Goal: Task Accomplishment & Management: Manage account settings

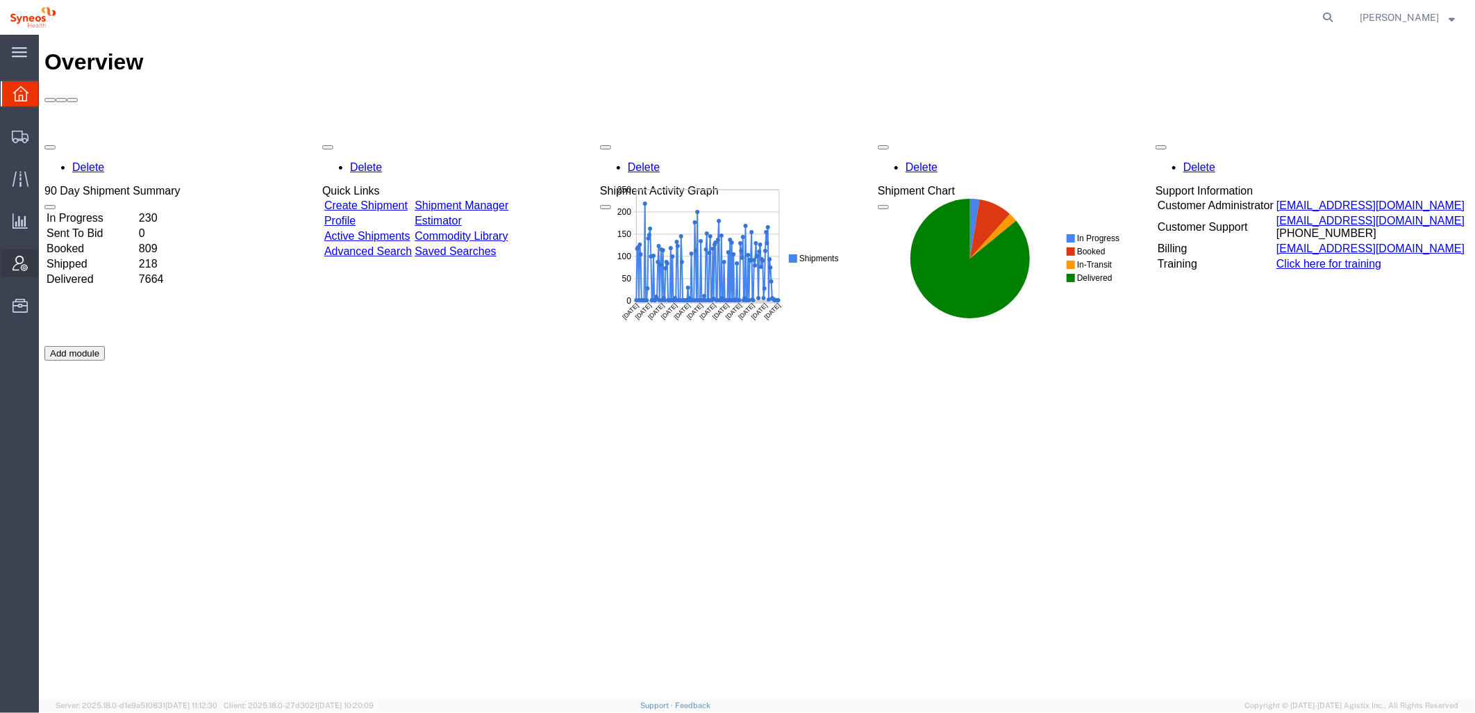
click at [25, 264] on icon at bounding box center [20, 263] width 15 height 15
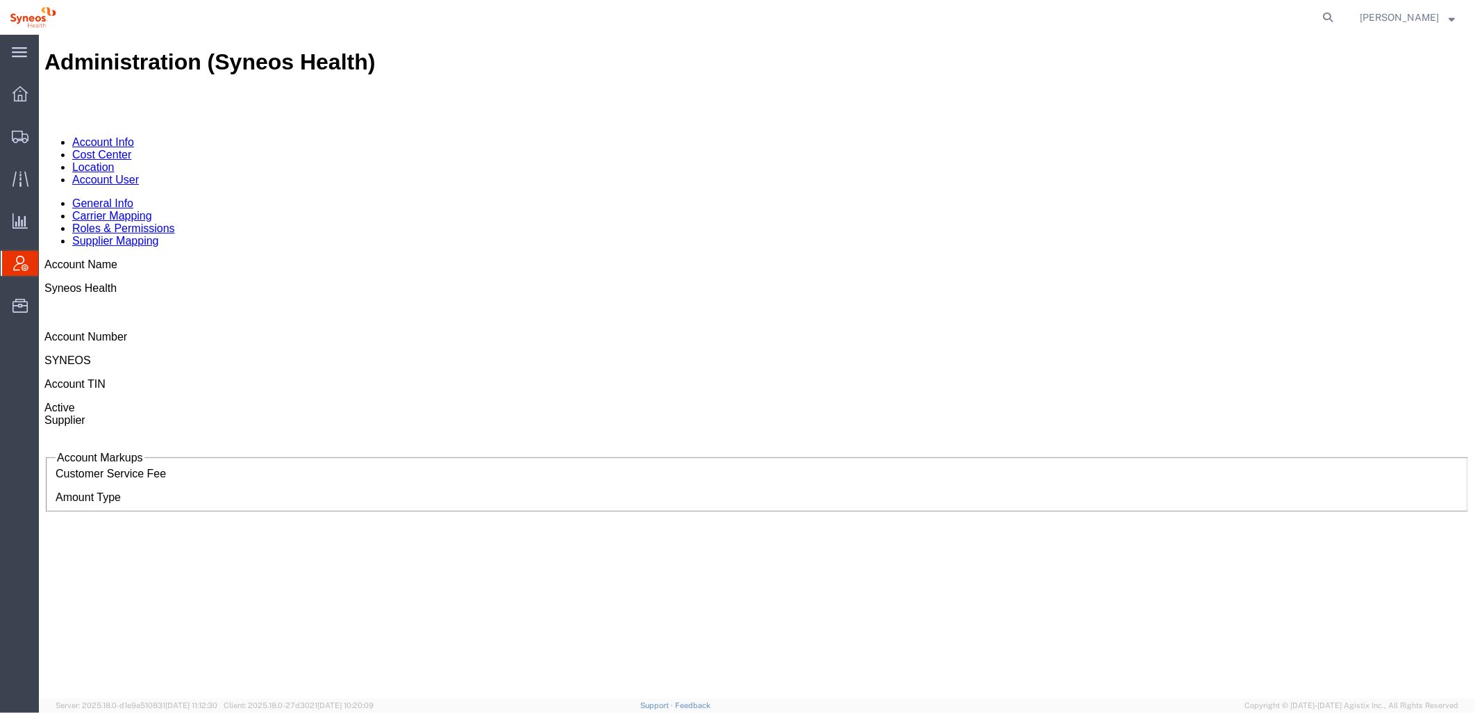
click at [131, 148] on link "Cost Center" at bounding box center [101, 154] width 59 height 12
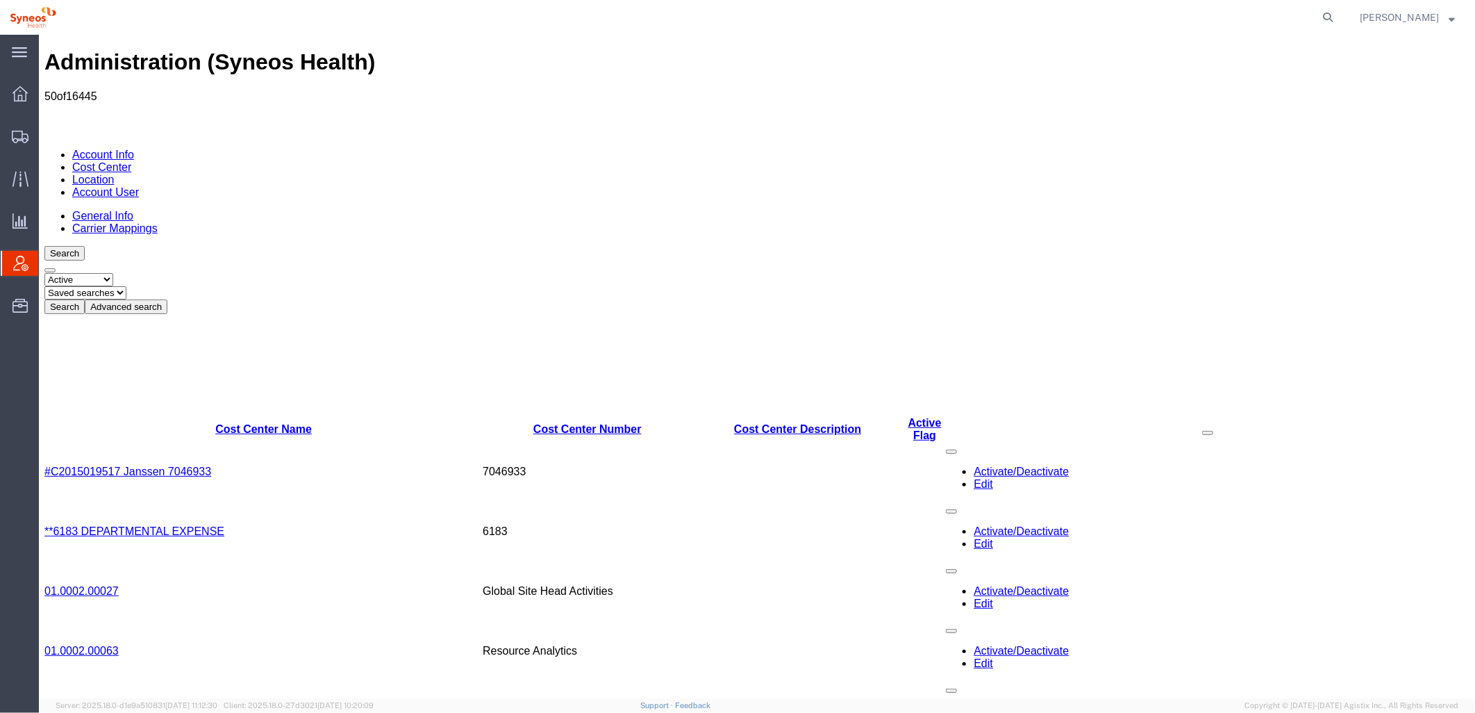
click at [113, 272] on select "Select status Active All Inactive" at bounding box center [78, 278] width 69 height 13
select select "ALL"
click at [44, 272] on select "Select status Active All Inactive" at bounding box center [78, 278] width 69 height 13
click at [167, 299] on button "Advanced search" at bounding box center [125, 306] width 83 height 15
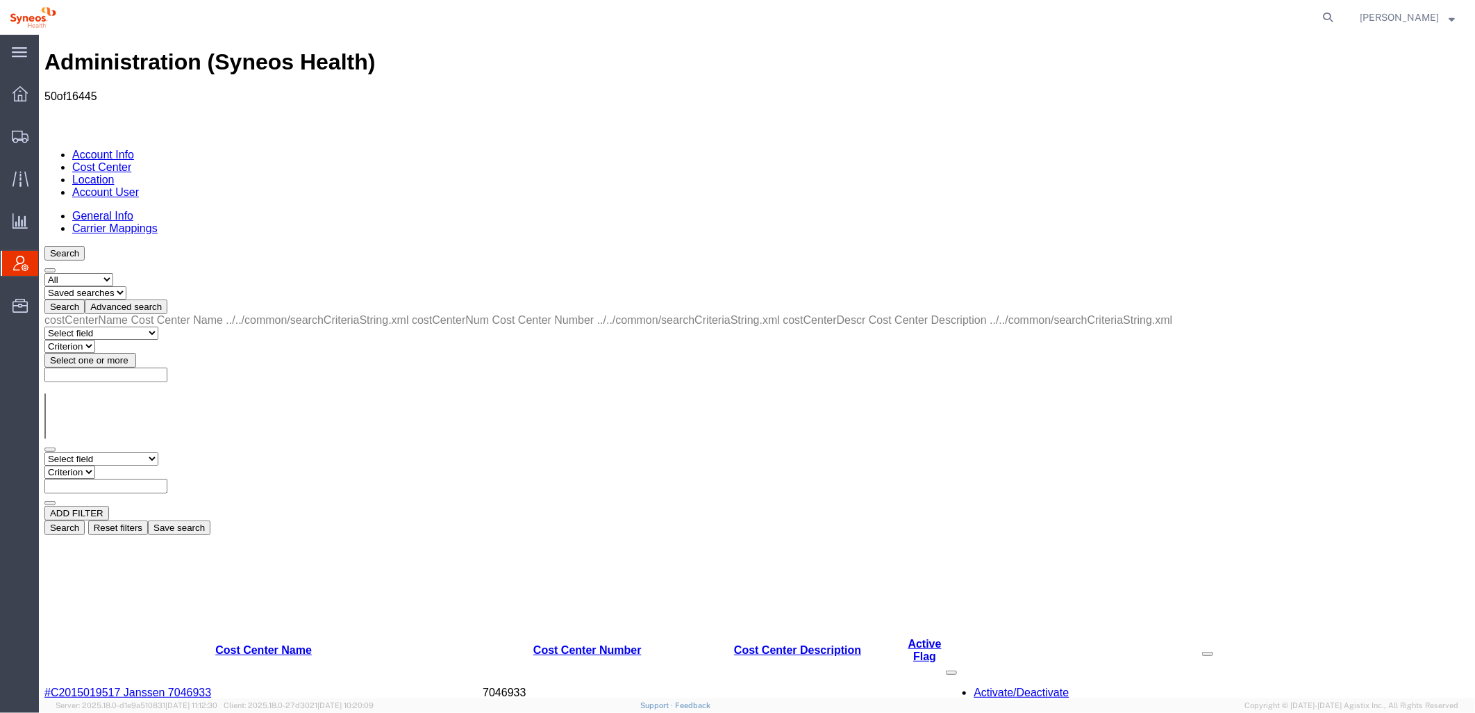
click at [126, 451] on select "Select field Cost Center Description Cost Center Name Cost Center Number" at bounding box center [101, 457] width 114 height 13
select select "costCenterDescr"
click at [44, 451] on select "Select field Cost Center Description Cost Center Name Cost Center Number" at bounding box center [101, 457] width 114 height 13
click at [127, 465] on select "Criterion contains does not contain is is blank is not blank starts with" at bounding box center [85, 471] width 83 height 13
select select "contains"
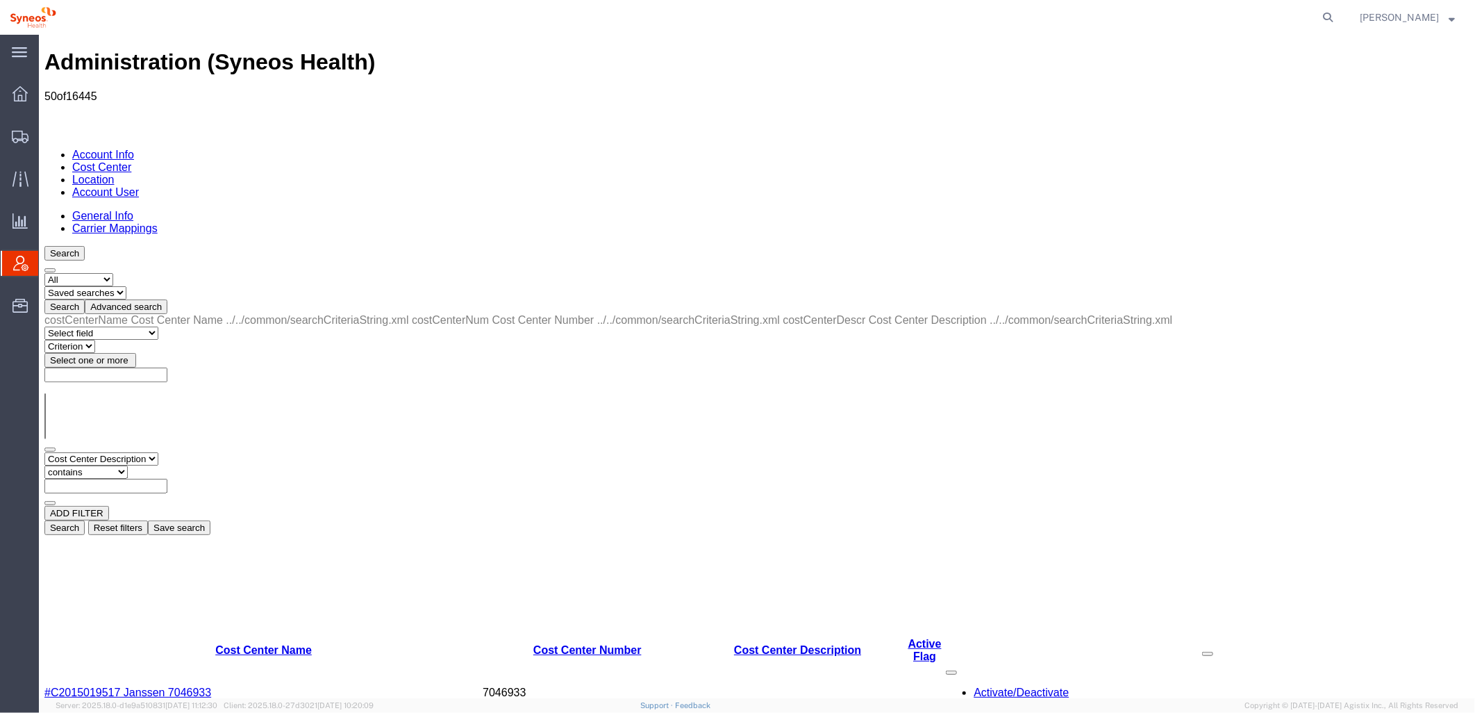
click at [127, 465] on select "Criterion contains does not contain is is blank is not blank starts with" at bounding box center [85, 471] width 83 height 13
paste input "Braeburn"
type input "Braeburn"
drag, startPoint x: 1240, startPoint y: 240, endPoint x: 1189, endPoint y: 239, distance: 51.4
click at [84, 520] on button "Search" at bounding box center [64, 527] width 40 height 15
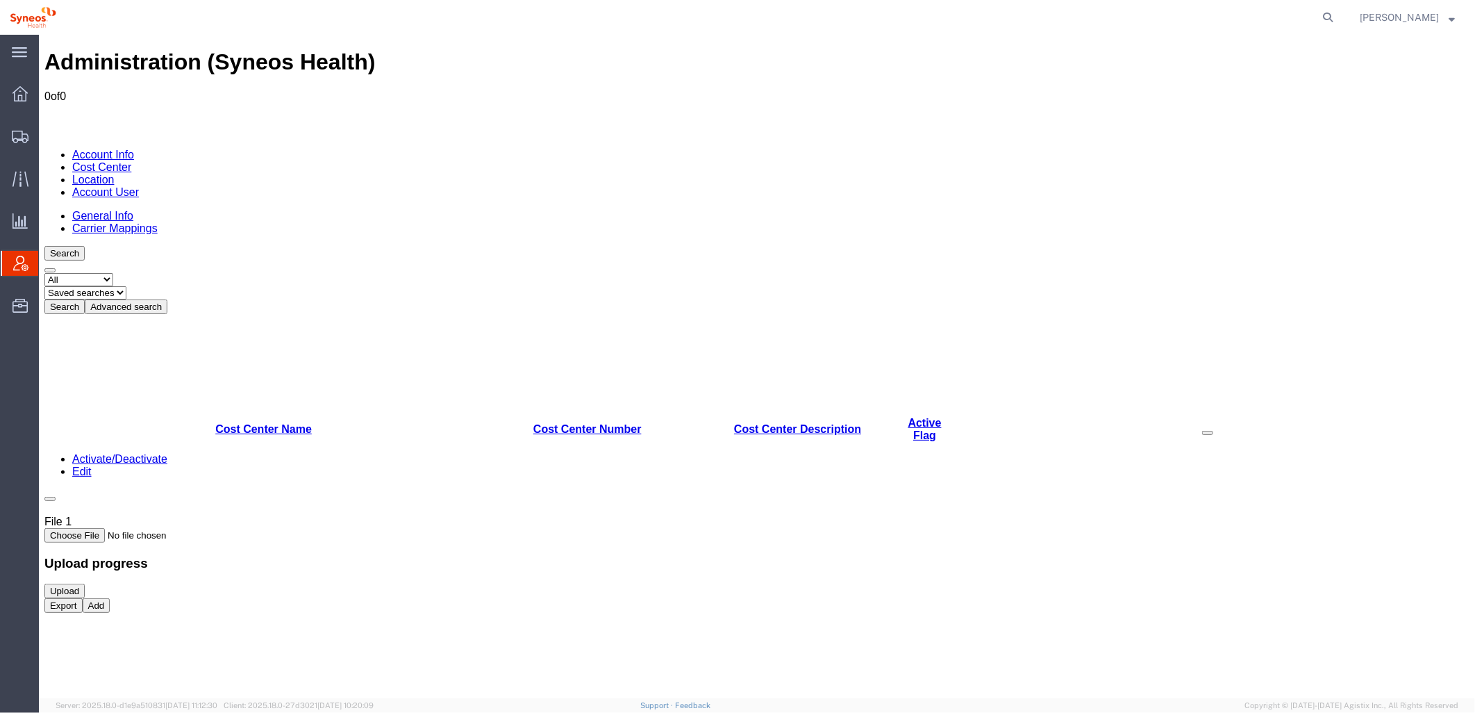
click at [167, 299] on button "Advanced search" at bounding box center [125, 306] width 83 height 15
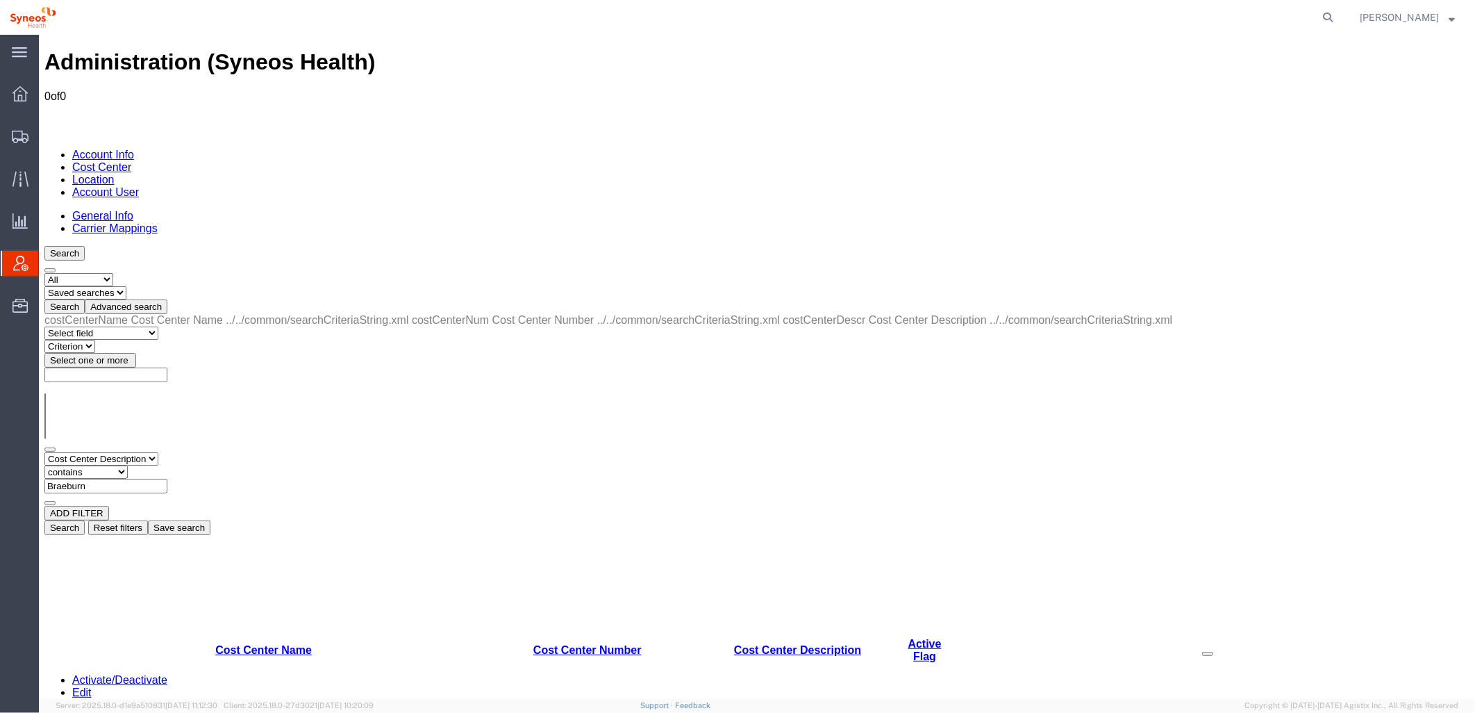
click at [158, 451] on select "Select field Cost Center Description Cost Center Name Cost Center Number" at bounding box center [101, 457] width 114 height 13
select select "costCenterName"
click at [44, 451] on select "Select field Cost Center Description Cost Center Name Cost Center Number" at bounding box center [101, 457] width 114 height 13
click at [167, 478] on input "text" at bounding box center [105, 485] width 123 height 15
paste input "Braeburn"
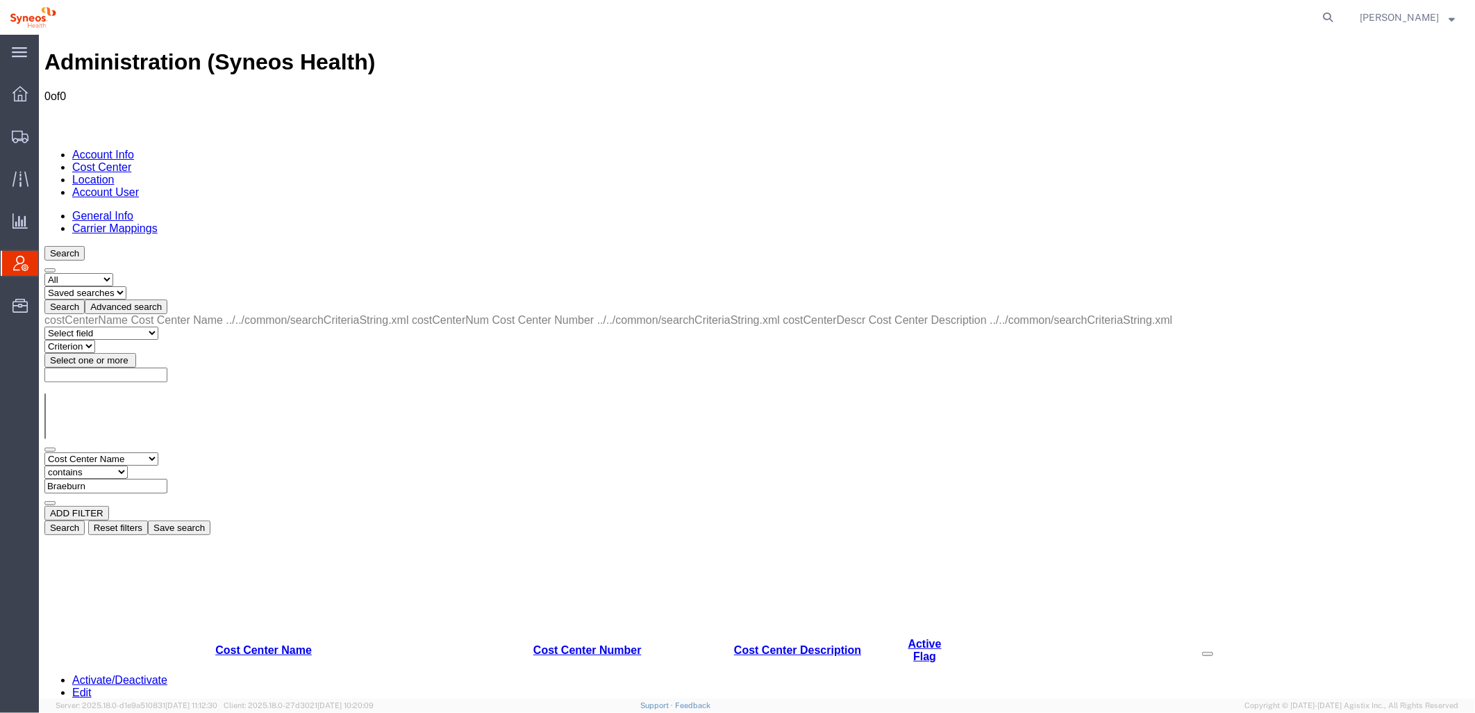
type input "Braeburn"
click at [84, 520] on button "Search" at bounding box center [64, 527] width 40 height 15
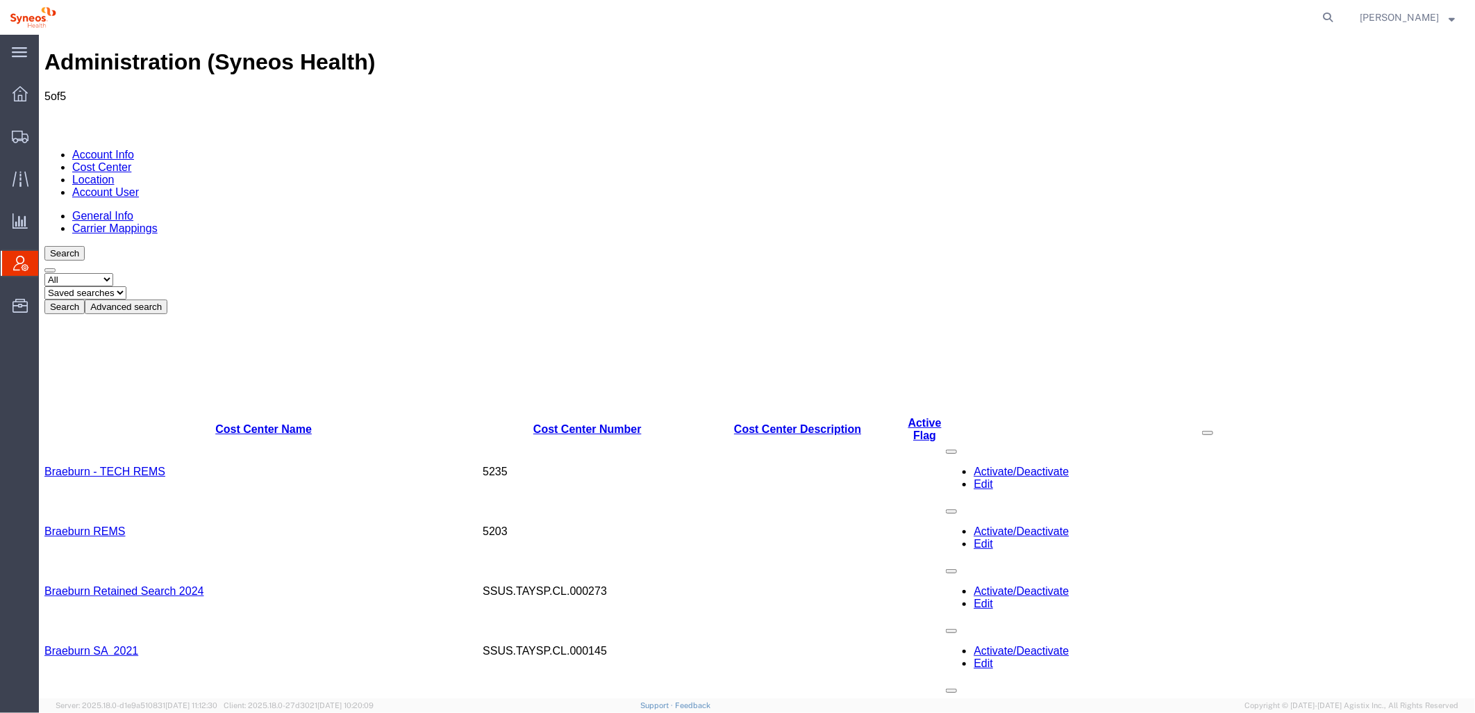
click at [167, 299] on button "Advanced search" at bounding box center [125, 306] width 83 height 15
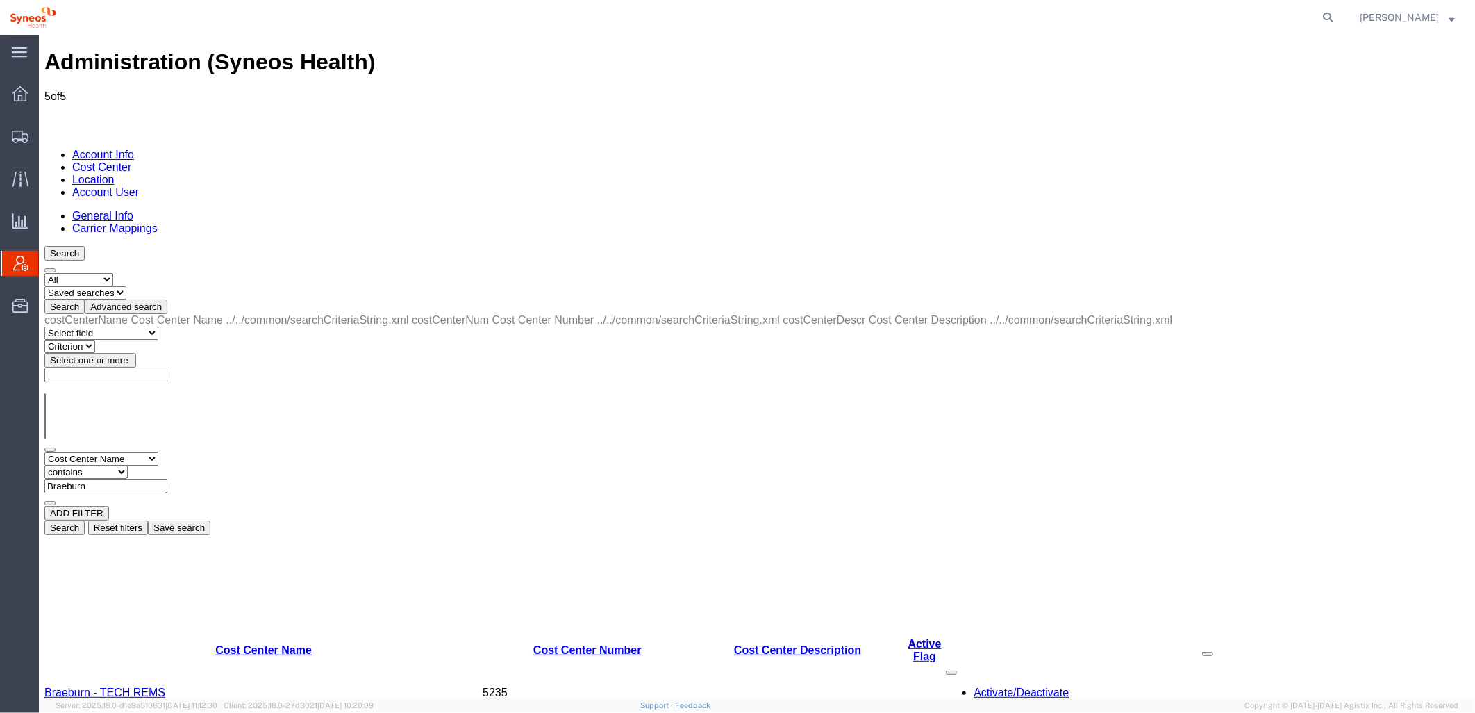
click at [158, 451] on select "Select field Cost Center Description Cost Center Name Cost Center Number" at bounding box center [101, 457] width 114 height 13
select select "costCenterNum"
click at [44, 451] on select "Select field Cost Center Description Cost Center Name Cost Center Number" at bounding box center [101, 457] width 114 height 13
click at [167, 478] on input "text" at bounding box center [105, 485] width 123 height 15
drag, startPoint x: 313, startPoint y: 215, endPoint x: 290, endPoint y: 213, distance: 23.8
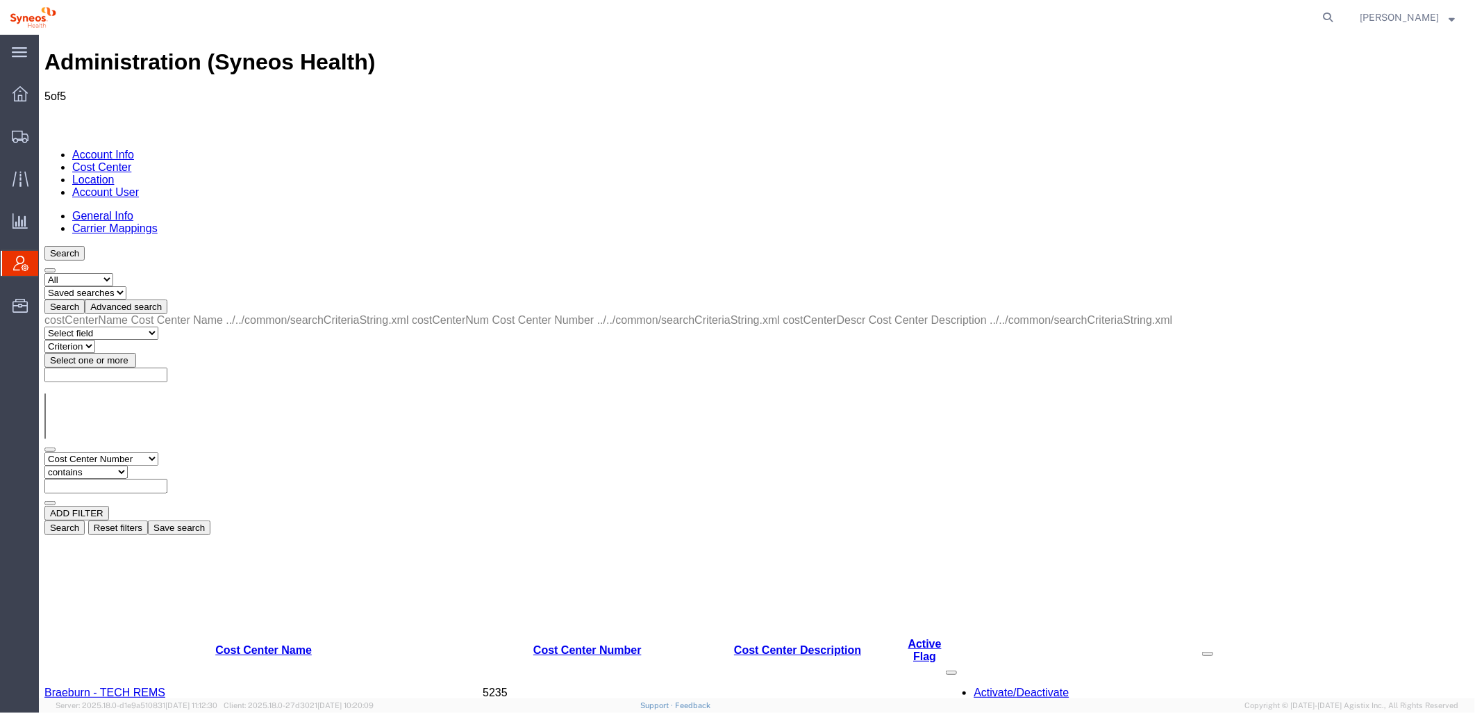
click at [167, 478] on input "text" at bounding box center [105, 485] width 123 height 15
type input "5151"
click at [84, 520] on button "Search" at bounding box center [64, 527] width 40 height 15
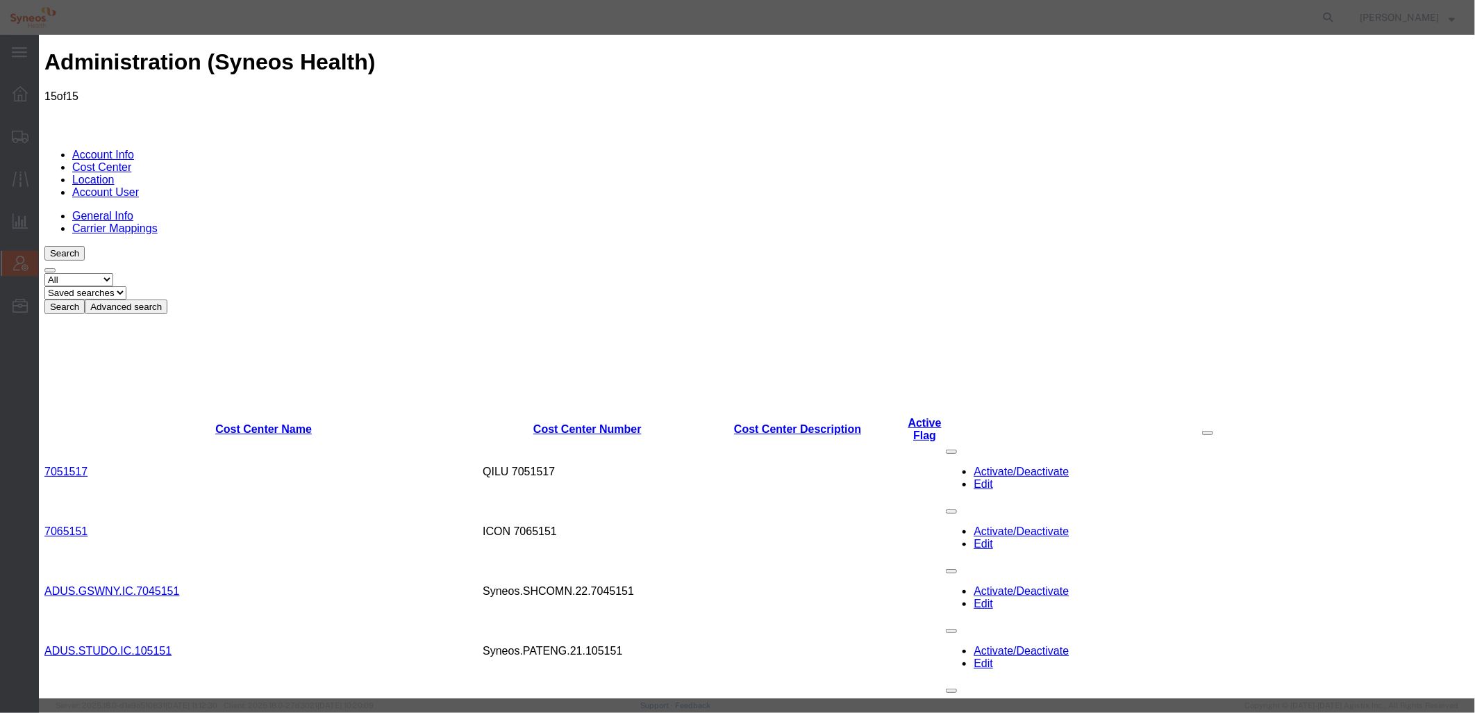
select select "COSTCENTER"
paste textarea "BU - 5151 Project - Braeburn EC REMS"
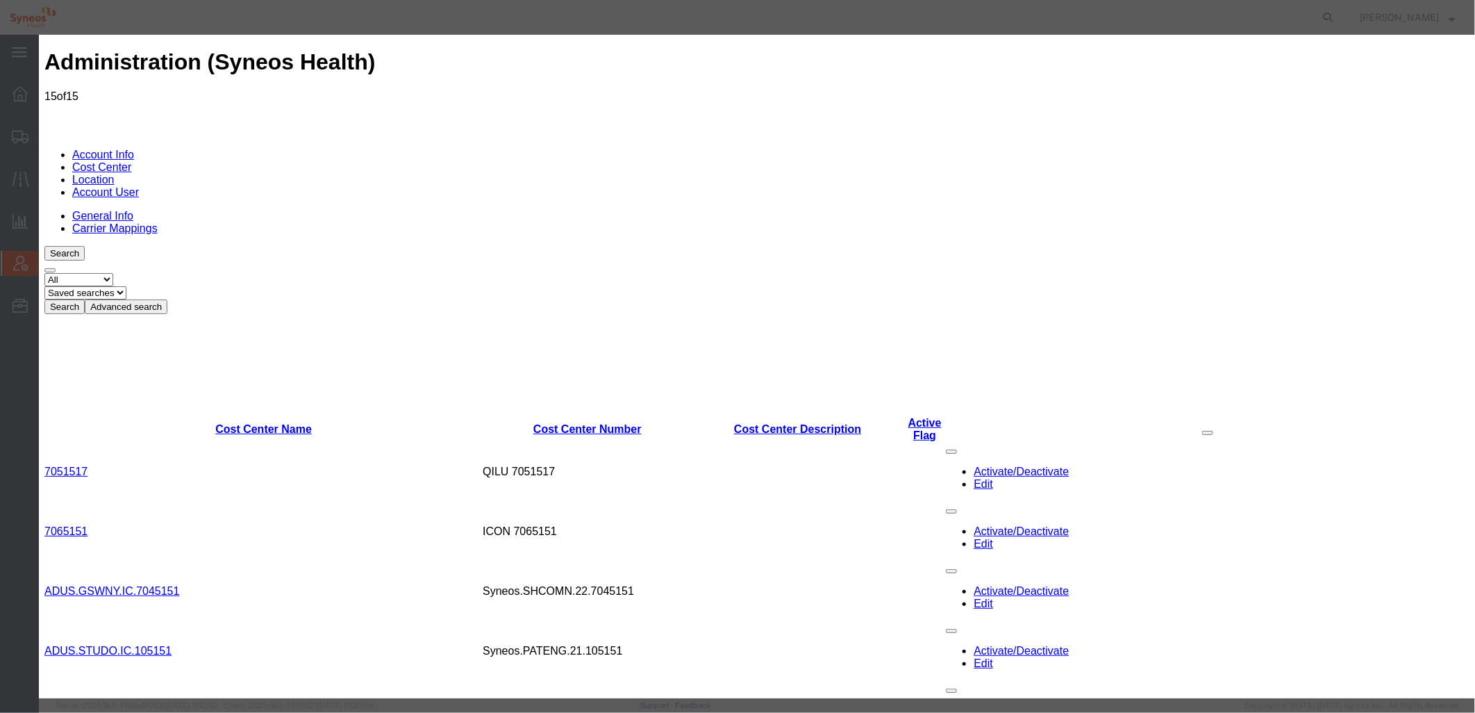
drag, startPoint x: 894, startPoint y: 198, endPoint x: 814, endPoint y: 190, distance: 80.3
type textarea "Braeburn EC REMS 5151"
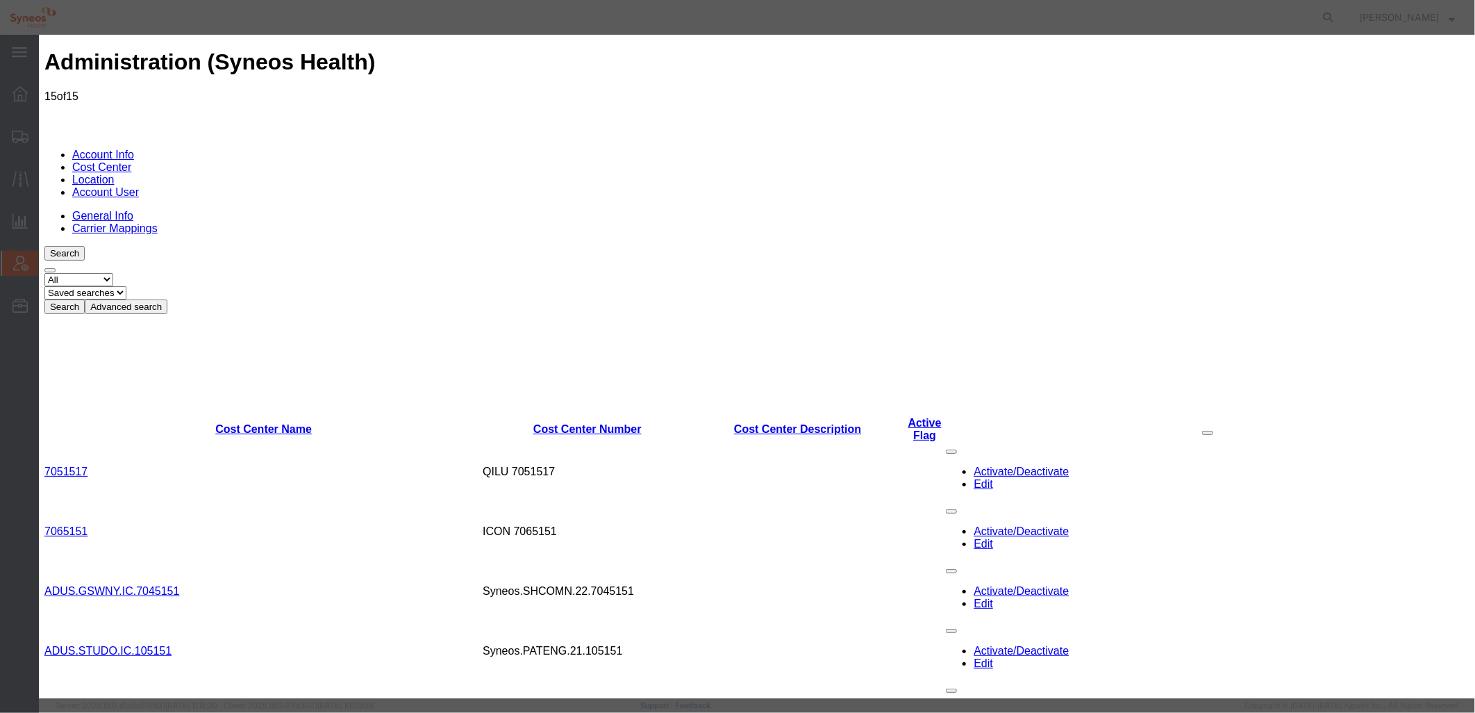
drag, startPoint x: 1008, startPoint y: 191, endPoint x: 775, endPoint y: 176, distance: 233.2
paste input "Braeburn EC REMS 5151"
type input "Braeburn EC REMS 5151"
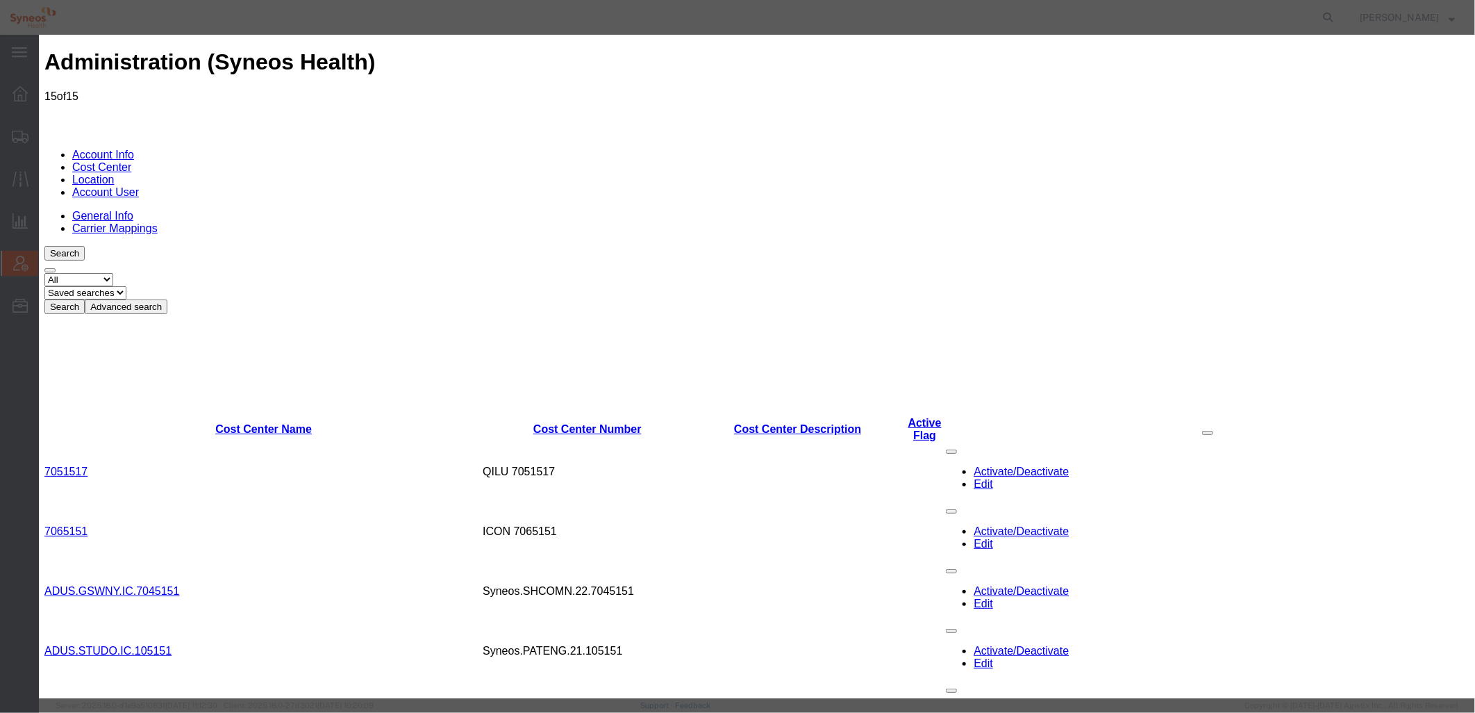
type input "5151"
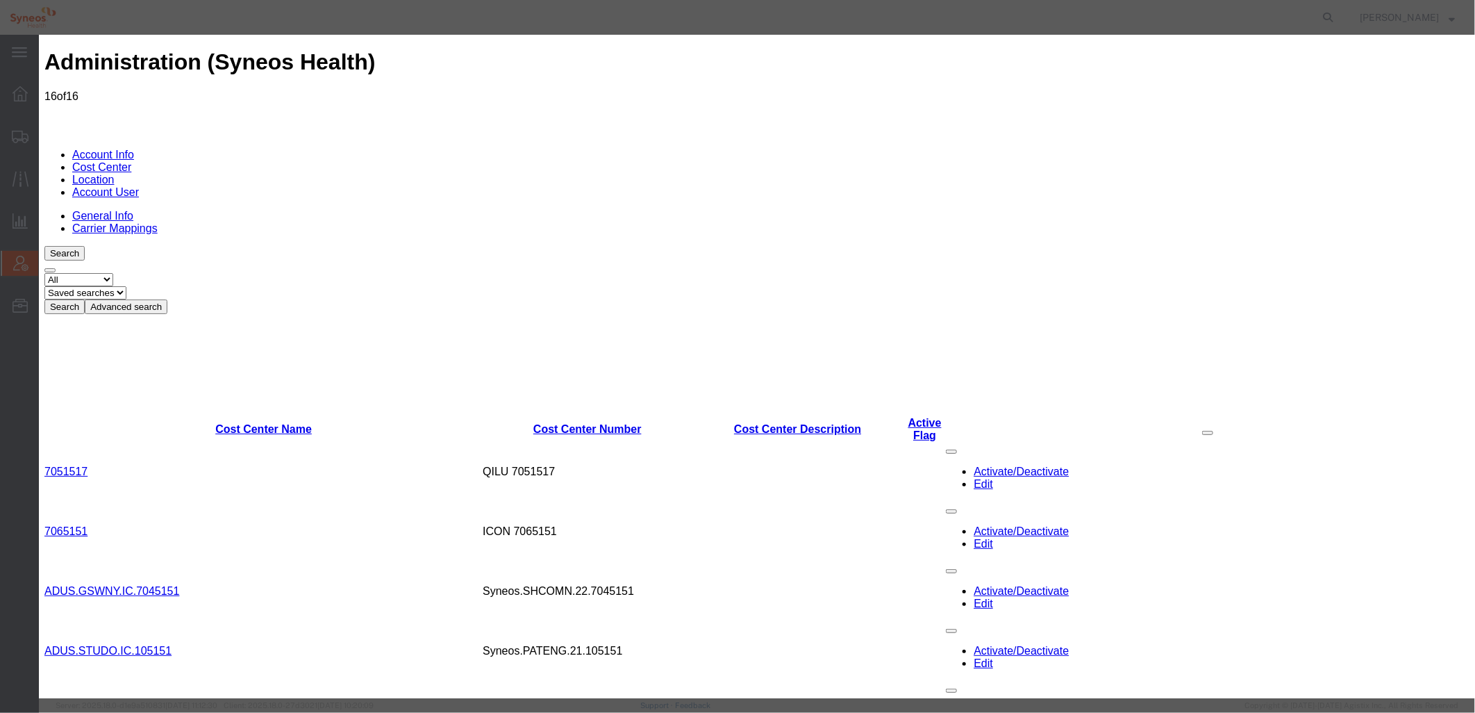
drag, startPoint x: 895, startPoint y: 151, endPoint x: 831, endPoint y: 149, distance: 63.9
paste input "Braeburn EC REMS"
type input "Braeburn EC REMS 5151"
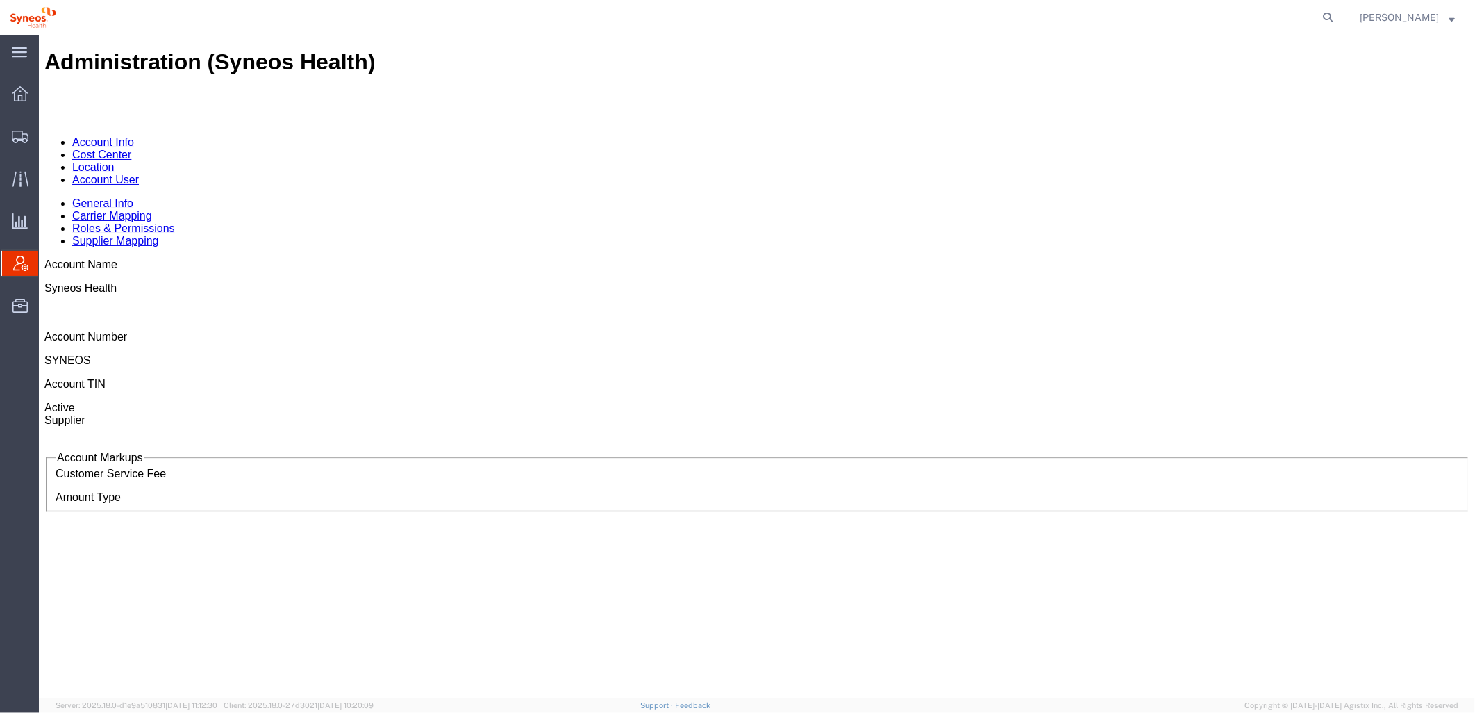
click at [131, 148] on link "Cost Center" at bounding box center [101, 154] width 59 height 12
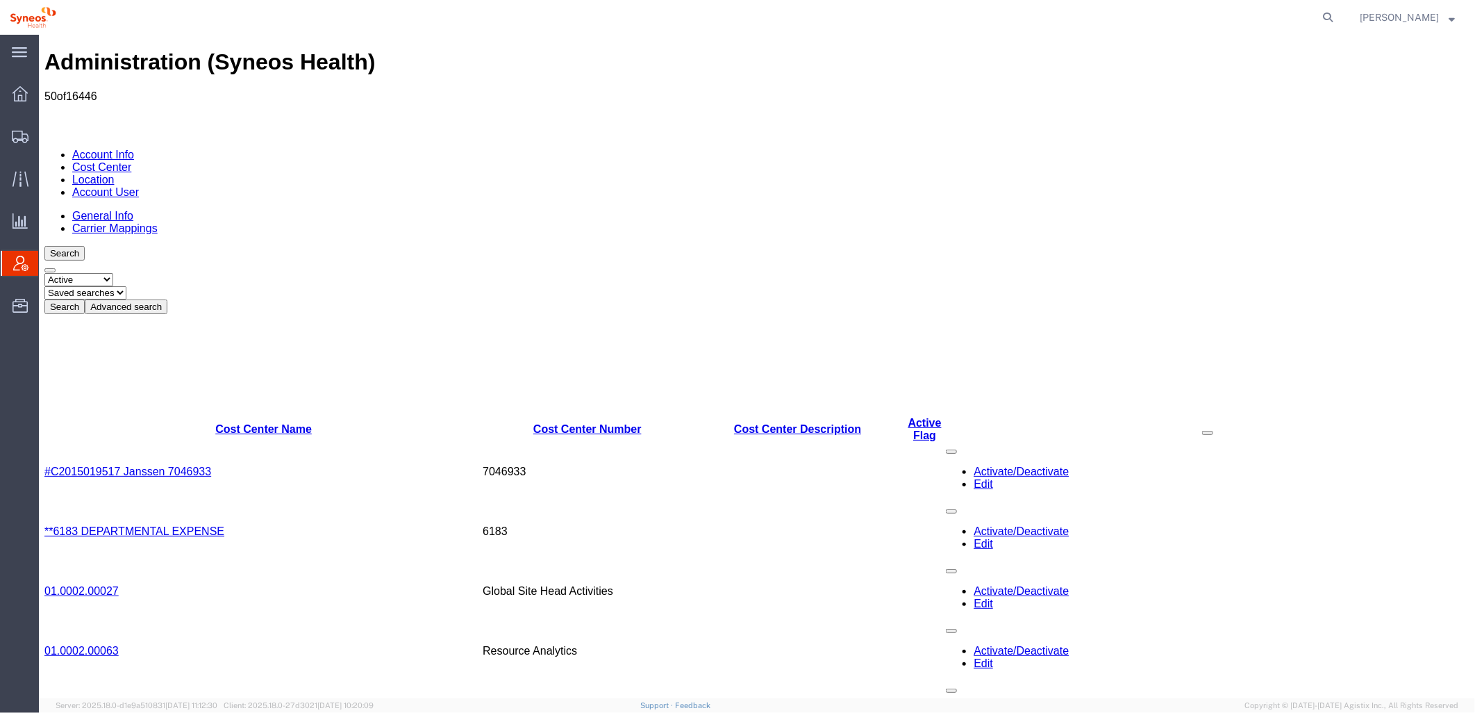
click at [113, 272] on select "Select status Active All Inactive" at bounding box center [78, 278] width 69 height 13
click at [44, 272] on select "Select status Active All Inactive" at bounding box center [78, 278] width 69 height 13
click at [126, 285] on select "Saved searches" at bounding box center [85, 291] width 82 height 13
click at [167, 299] on button "Advanced search" at bounding box center [125, 306] width 83 height 15
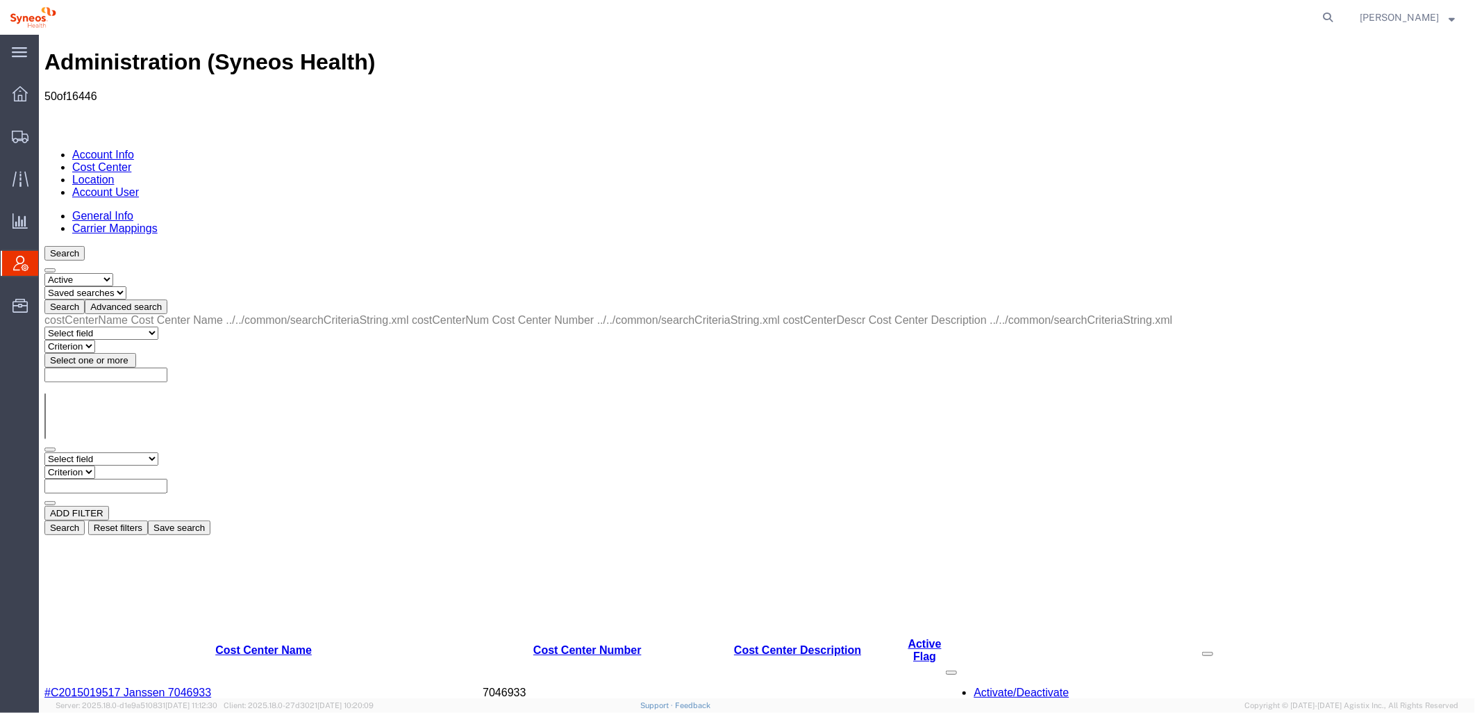
click at [158, 451] on select "Select field Cost Center Description Cost Center Name Cost Center Number" at bounding box center [101, 457] width 114 height 13
select select "costCenterDescr"
click at [44, 451] on select "Select field Cost Center Description Cost Center Name Cost Center Number" at bounding box center [101, 457] width 114 height 13
click at [127, 465] on select "Criterion contains does not contain is is blank is not blank starts with" at bounding box center [85, 471] width 83 height 13
select select "contains"
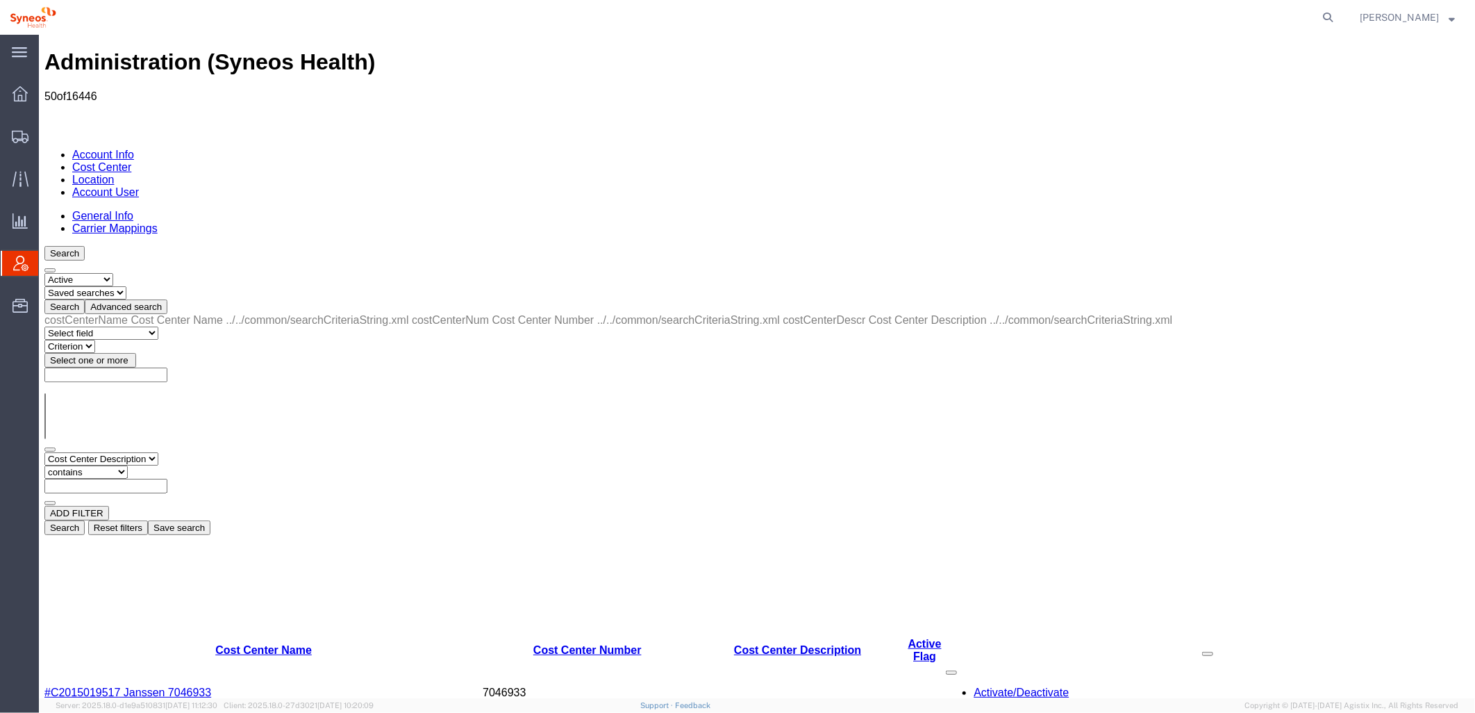
click at [127, 465] on select "Criterion contains does not contain is is blank is not blank starts with" at bounding box center [85, 471] width 83 height 13
paste input "Braeburn EC REMS 5151"
type input "Braeburn EC REMS 5151"
drag, startPoint x: 1237, startPoint y: 245, endPoint x: 955, endPoint y: 199, distance: 285.7
click at [84, 520] on button "Search" at bounding box center [64, 527] width 40 height 15
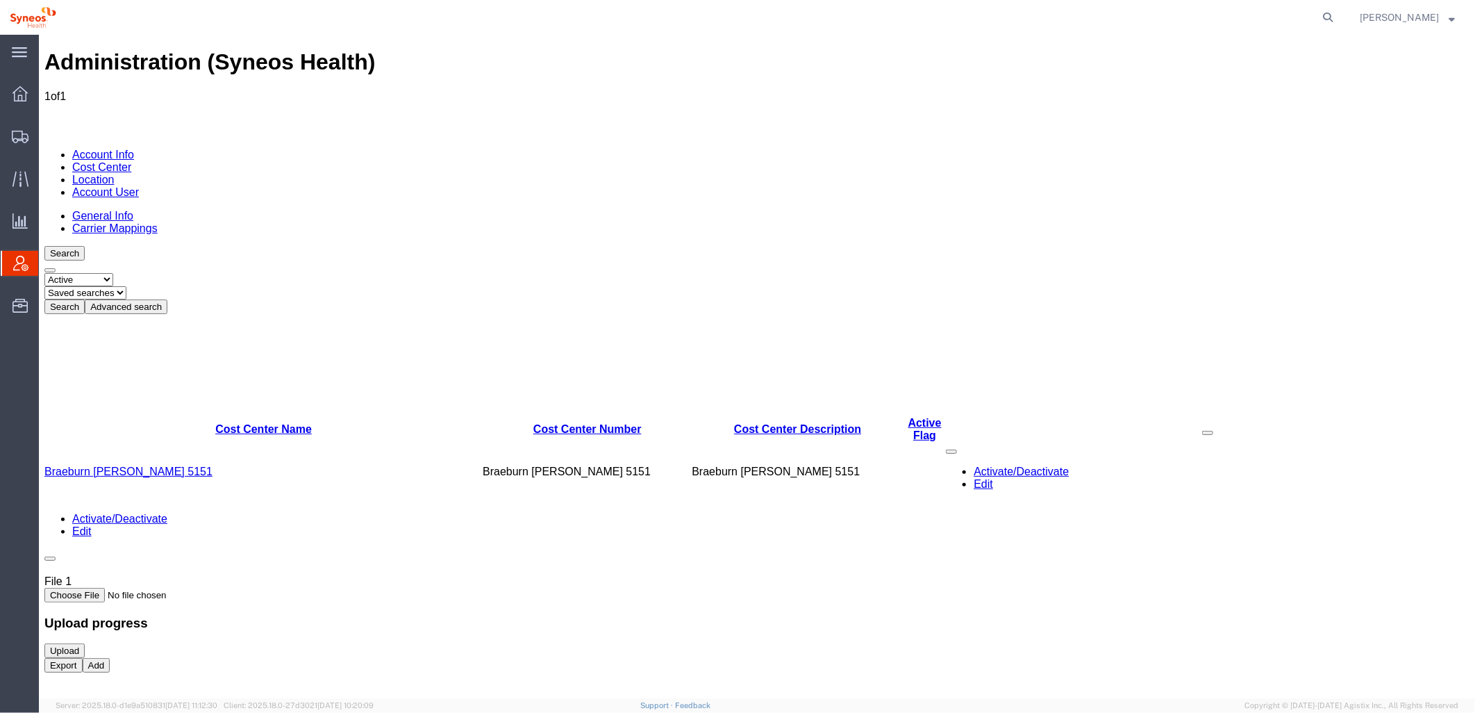
drag, startPoint x: 1393, startPoint y: 396, endPoint x: 1250, endPoint y: 246, distance: 206.8
click at [1393, 396] on div "Administration (Syneos Health) 1 of 1 Account Info Cost Center Location Account…" at bounding box center [756, 380] width 1425 height 663
